Goal: Task Accomplishment & Management: Use online tool/utility

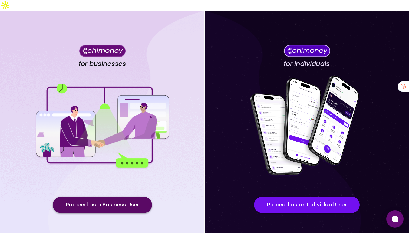
click at [73, 202] on button "Proceed as a Business User" at bounding box center [102, 205] width 99 height 16
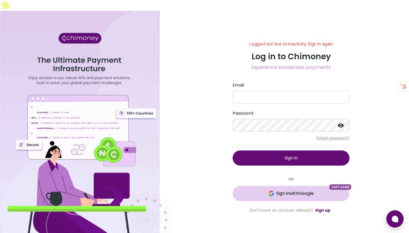
click at [278, 187] on button "Sign in with Google Last used" at bounding box center [291, 193] width 117 height 15
click at [293, 186] on button "Loading... Last used" at bounding box center [291, 193] width 117 height 15
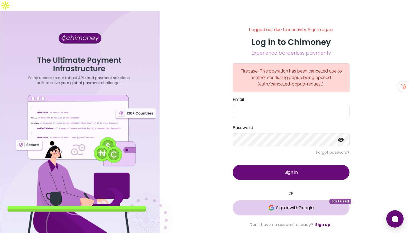
click at [268, 200] on button "Sign in with Google Last used" at bounding box center [291, 207] width 117 height 15
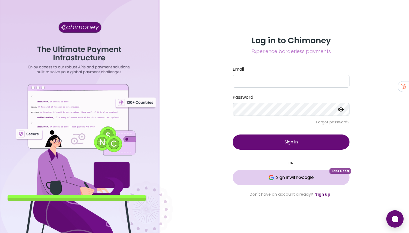
click at [269, 182] on button "Sign in with Google Last used" at bounding box center [291, 177] width 117 height 15
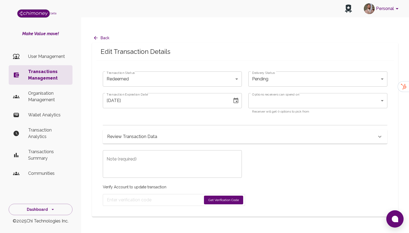
click at [163, 133] on div "Review Transaction Data" at bounding box center [242, 137] width 270 height 8
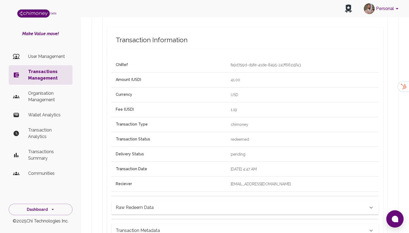
scroll to position [136, 0]
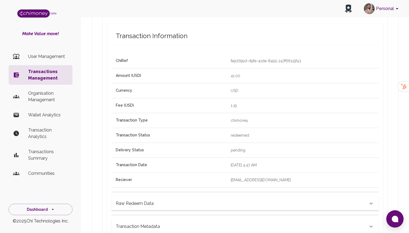
click at [35, 69] on p "Transactions Management" at bounding box center [48, 75] width 40 height 13
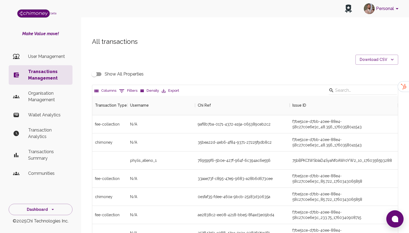
scroll to position [201, 306]
click at [128, 87] on button "0 Filters" at bounding box center [128, 91] width 21 height 9
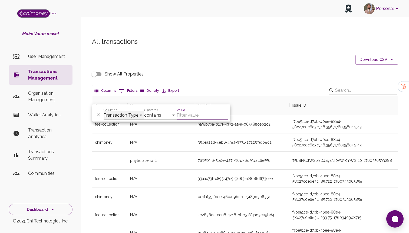
click at [126, 115] on select "Transaction Type Username Chi Ref Issue ID Value Amount Currency Fee ($) FX Rat…" at bounding box center [124, 115] width 41 height 9
select select "email"
click at [104, 111] on select "Transaction Type Username Chi Ref Issue ID Value Amount Currency Fee ($) FX Rat…" at bounding box center [124, 115] width 41 height 9
click at [184, 116] on input "Value" at bounding box center [202, 115] width 51 height 9
paste input "[EMAIL_ADDRESS][DOMAIN_NAME]"
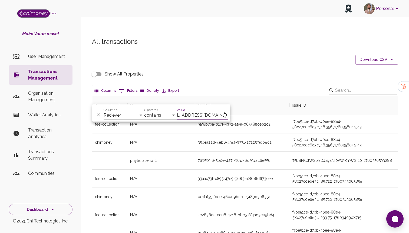
scroll to position [0, 5]
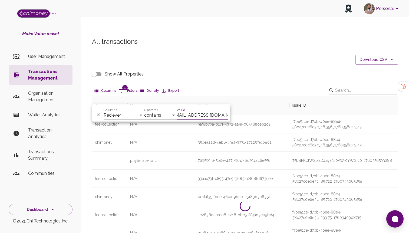
type input "[EMAIL_ADDRESS][DOMAIN_NAME]"
click at [159, 115] on select "contains equals starts with ends with is empty is not empty is any of" at bounding box center [160, 115] width 32 height 9
select select "equals"
click at [144, 111] on select "contains equals starts with ends with is empty is not empty is any of" at bounding box center [160, 115] width 32 height 9
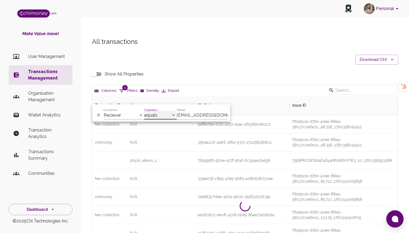
scroll to position [74, 306]
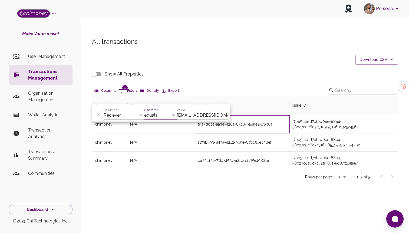
click at [265, 122] on div "19a3d0ca-aa3e-426a-85c8-9a89e2570c6a" at bounding box center [235, 124] width 75 height 5
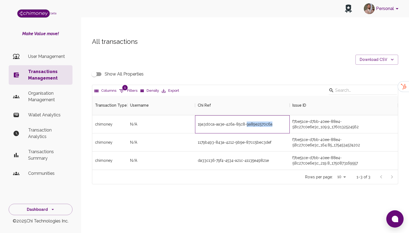
click at [265, 122] on div "19a3d0ca-aa3e-426a-85c8-9a89e2570c6a" at bounding box center [235, 124] width 75 height 5
copy div "19a3d0ca-aa3e-426a-85c8-9a89e2570c6a"
